Goal: Connect with others: Connect with other users

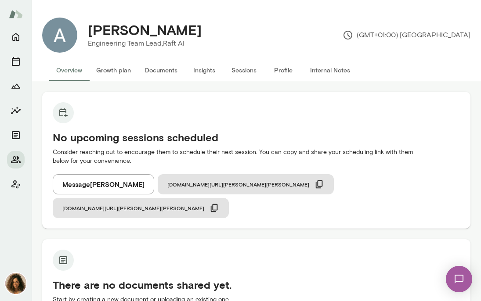
click at [461, 277] on img at bounding box center [459, 279] width 36 height 36
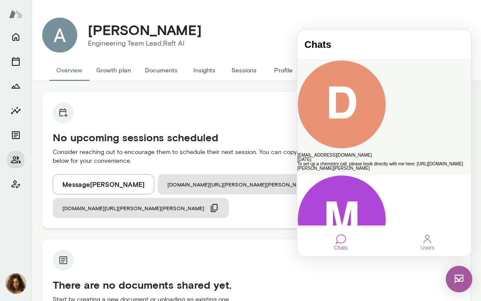
click at [413, 153] on div "[EMAIL_ADDRESS][DOMAIN_NAME]" at bounding box center [385, 155] width 174 height 4
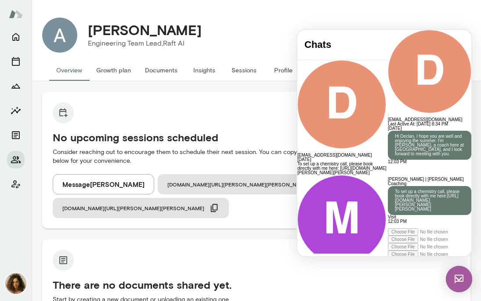
scroll to position [110, 0]
drag, startPoint x: 447, startPoint y: 156, endPoint x: 371, endPoint y: 154, distance: 75.6
click at [395, 190] on p "To set up a chemistry call, please book directly with me here: [URL][DOMAIN_NAM…" at bounding box center [429, 201] width 69 height 22
copy link "[URL][DOMAIN_NAME][PERSON_NAME][PERSON_NAME]"
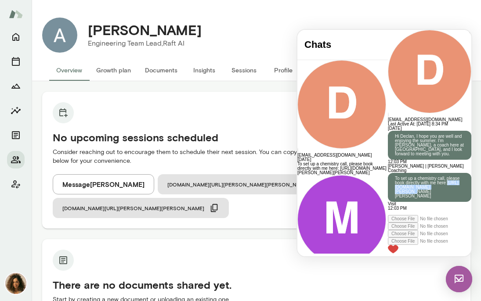
click at [203, 131] on h5 "No upcoming sessions scheduled" at bounding box center [256, 138] width 407 height 14
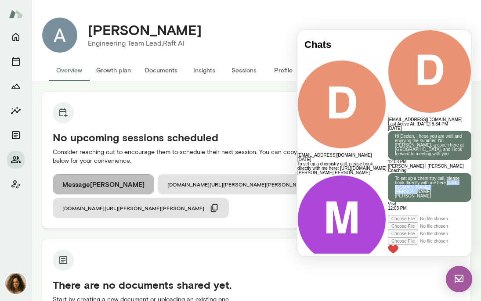
click at [105, 189] on button "Message [PERSON_NAME]" at bounding box center [104, 184] width 102 height 20
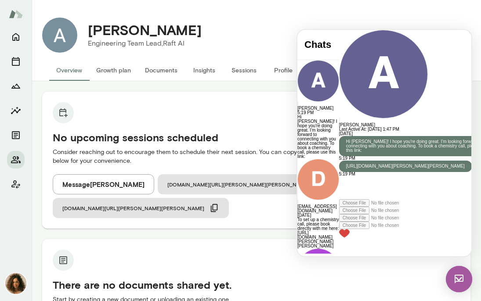
scroll to position [91, 0]
